Goal: Navigation & Orientation: Find specific page/section

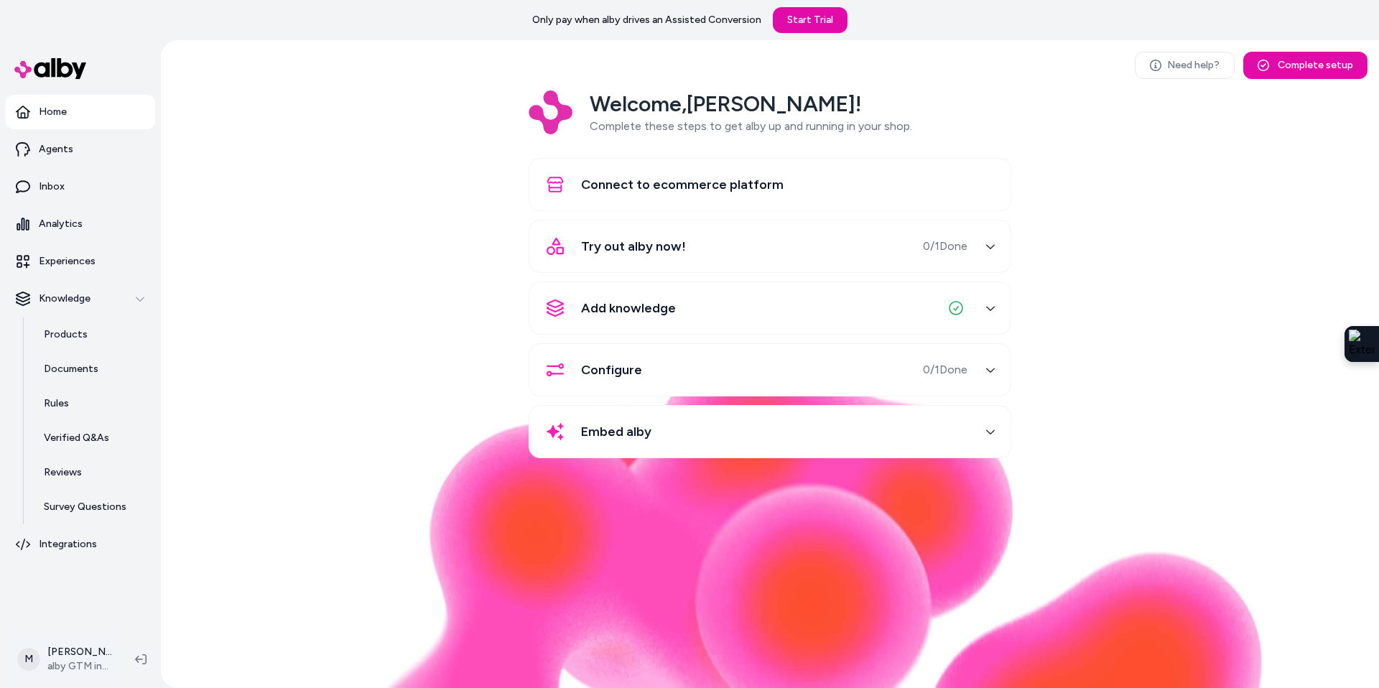
click at [87, 669] on html "Only pay when [PERSON_NAME] drives an Assisted Conversion Start Trial Home Agen…" at bounding box center [689, 344] width 1379 height 688
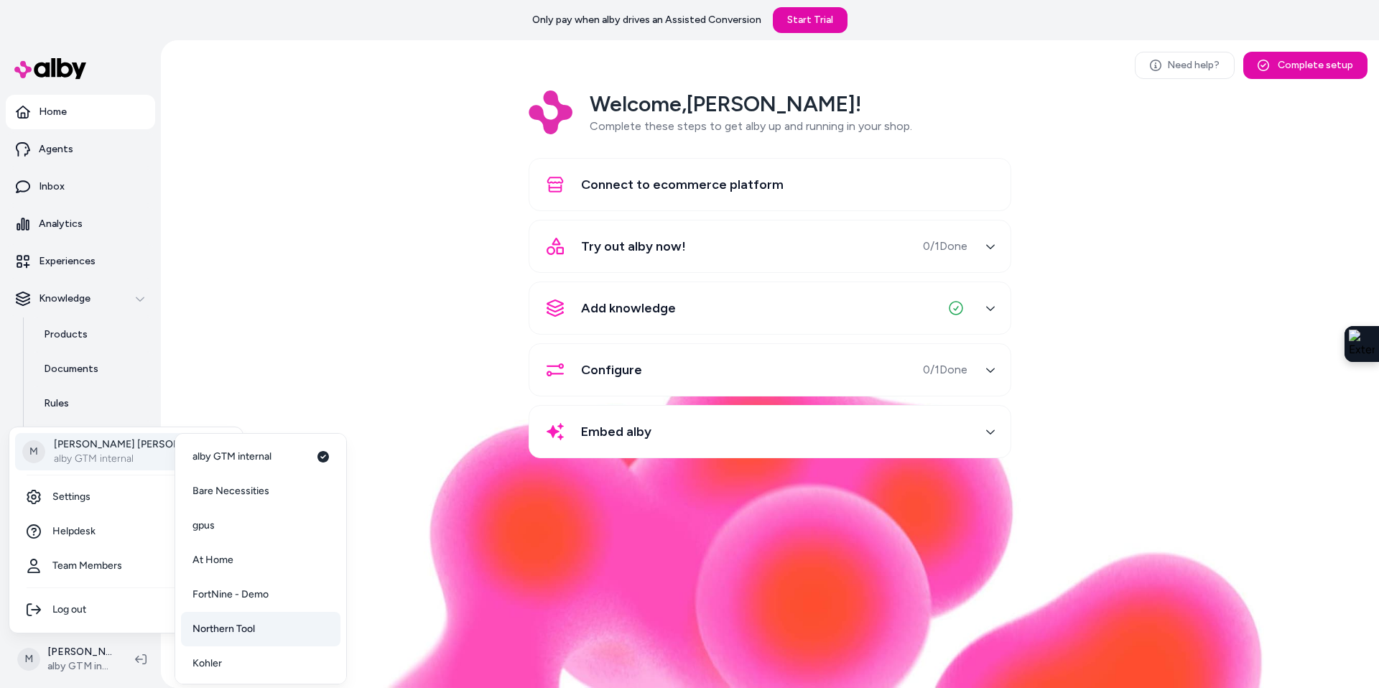
click at [243, 623] on span "Northern Tool" at bounding box center [224, 629] width 63 height 14
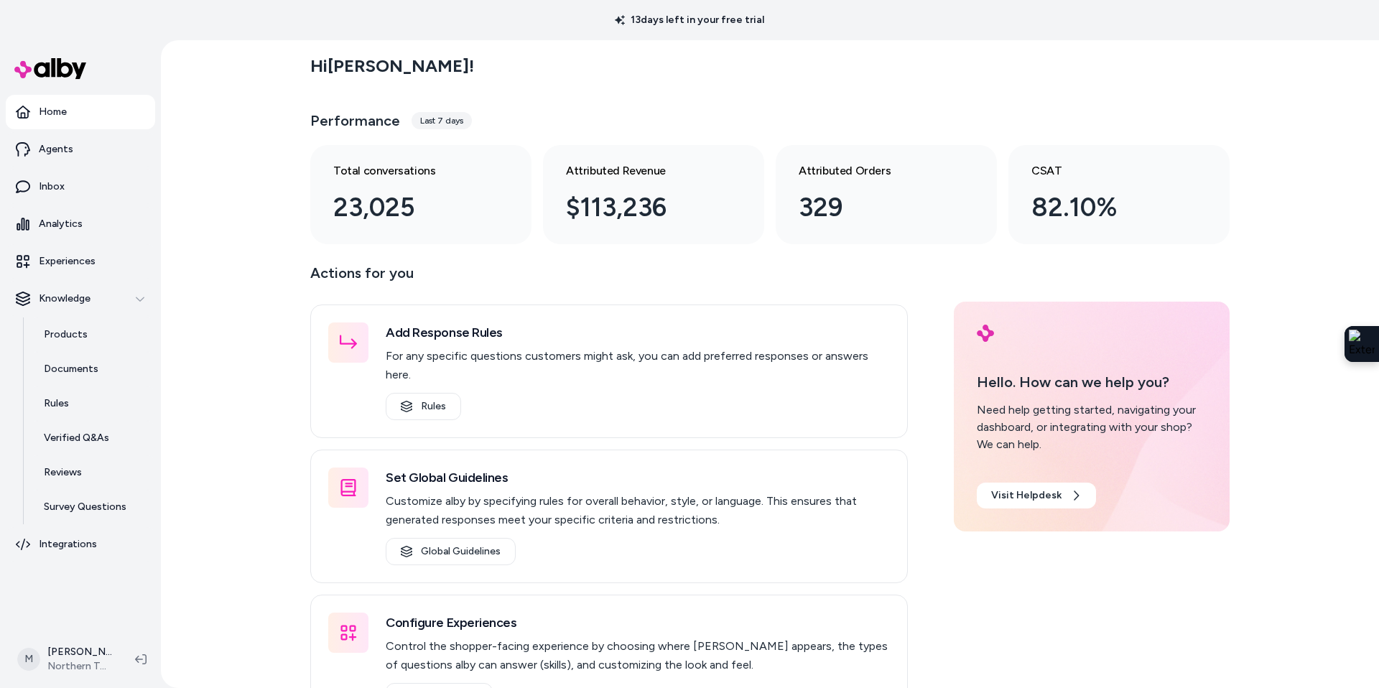
click at [439, 119] on div "Last 7 days" at bounding box center [442, 120] width 60 height 17
click at [445, 115] on div "Last 7 days" at bounding box center [442, 120] width 60 height 17
click at [442, 116] on div "Last 7 days" at bounding box center [442, 120] width 60 height 17
click at [452, 128] on div "Last 7 days" at bounding box center [442, 120] width 60 height 17
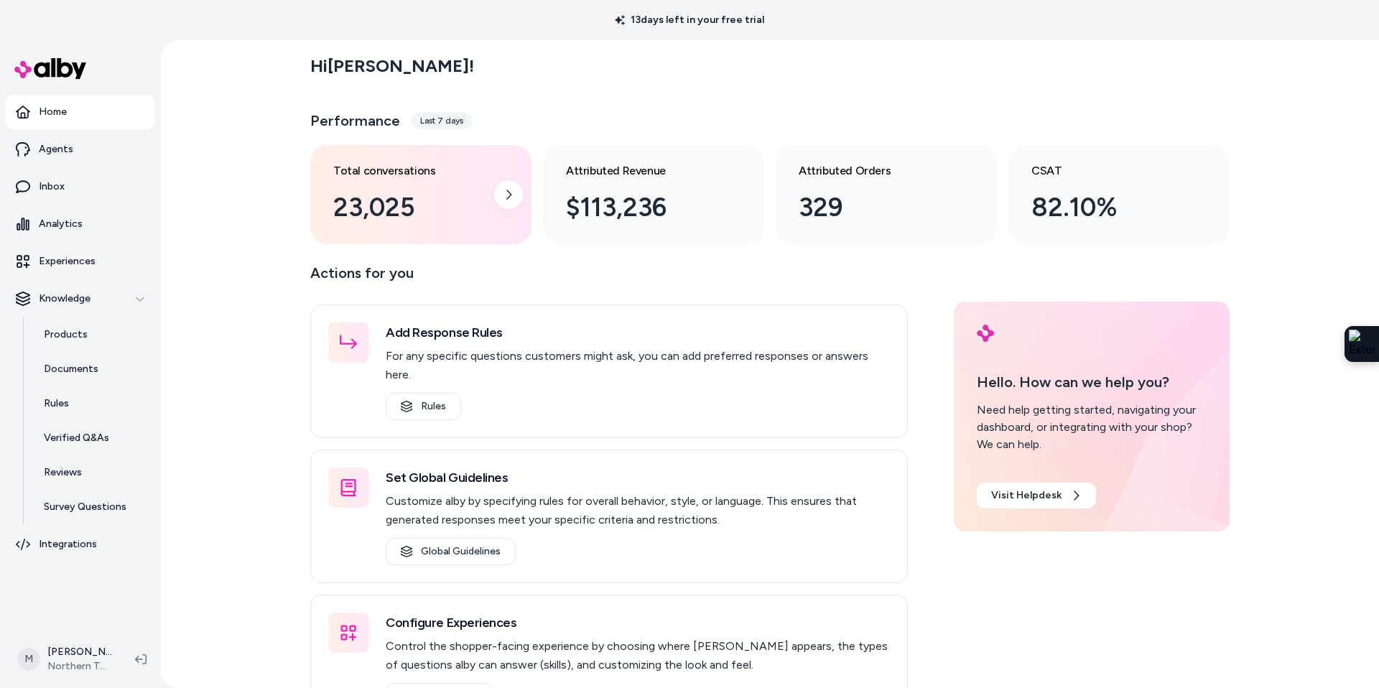
click at [360, 181] on div "Total conversations 23,025" at bounding box center [409, 194] width 152 height 65
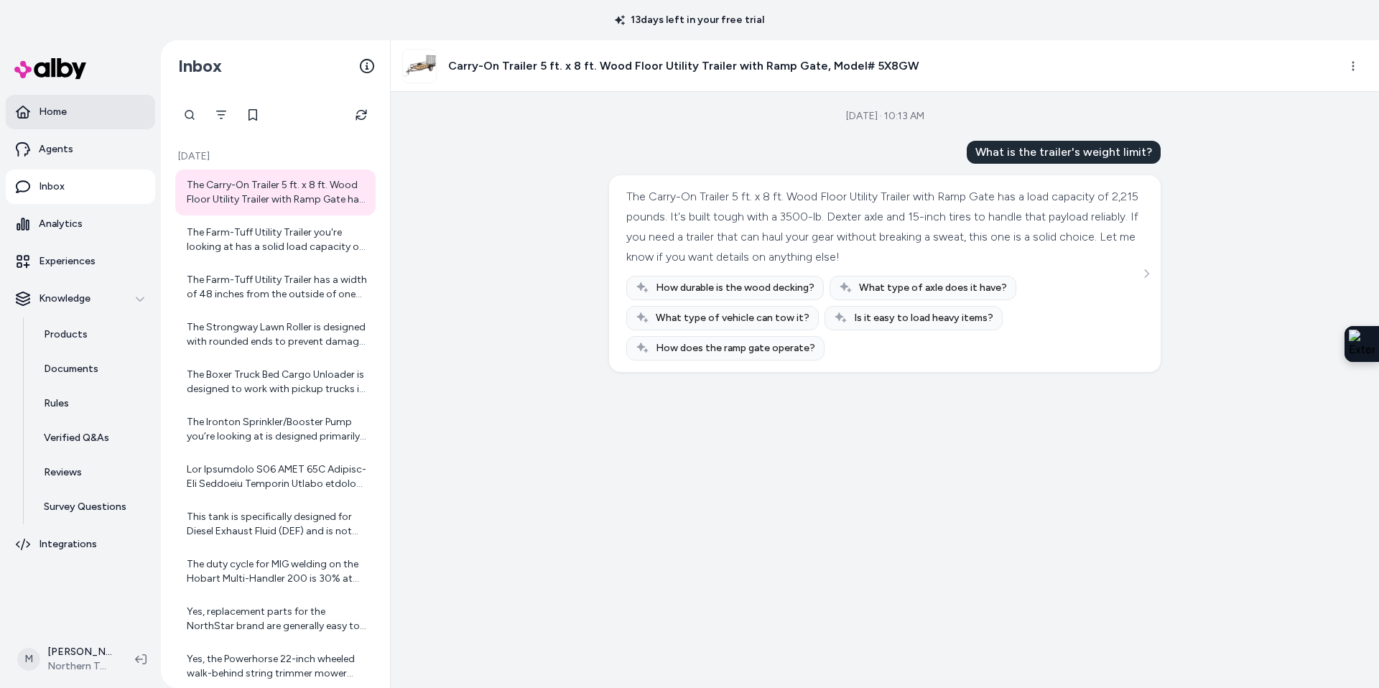
click at [50, 116] on p "Home" at bounding box center [53, 112] width 28 height 14
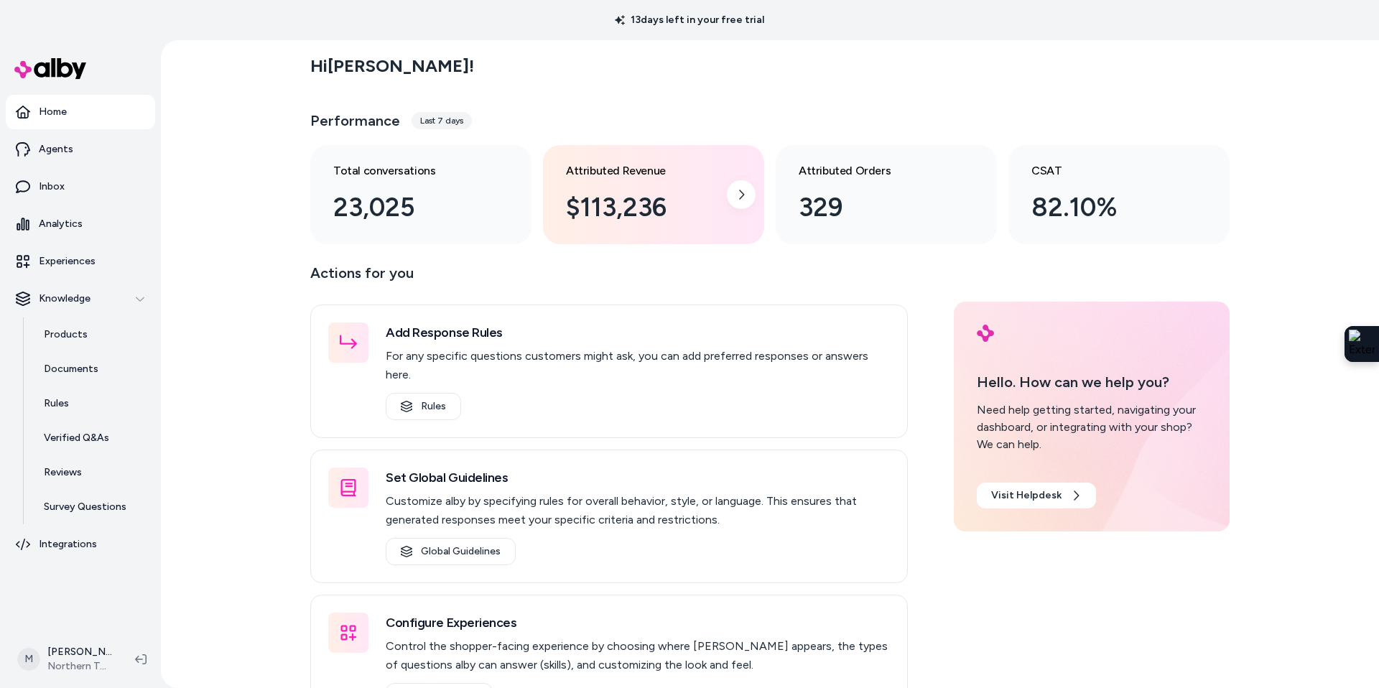
click at [652, 201] on div "$113,236" at bounding box center [642, 207] width 152 height 39
